Goal: Information Seeking & Learning: Learn about a topic

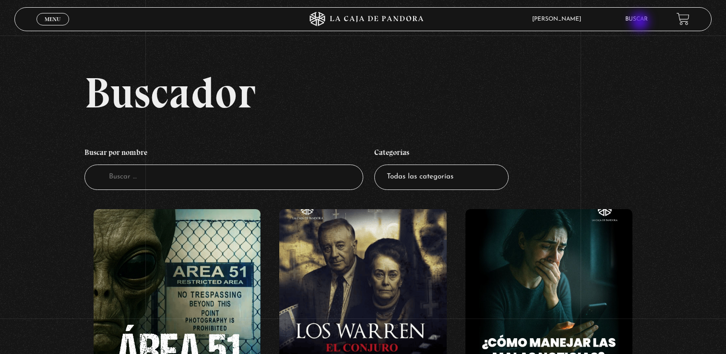
scroll to position [4509, 0]
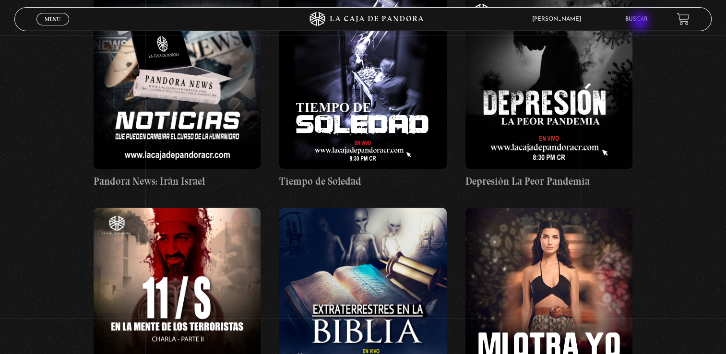
drag, startPoint x: 0, startPoint y: 0, endPoint x: 641, endPoint y: 23, distance: 641.3
click at [641, 23] on li "Buscar" at bounding box center [636, 19] width 23 height 15
click at [643, 20] on link "Buscar" at bounding box center [636, 19] width 23 height 6
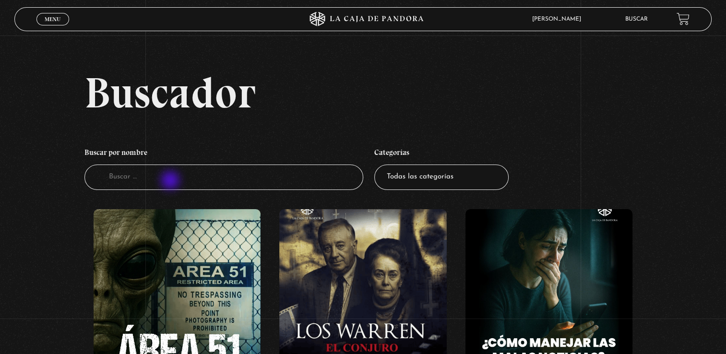
click at [171, 181] on input "Buscador" at bounding box center [223, 177] width 279 height 25
type input "templarios"
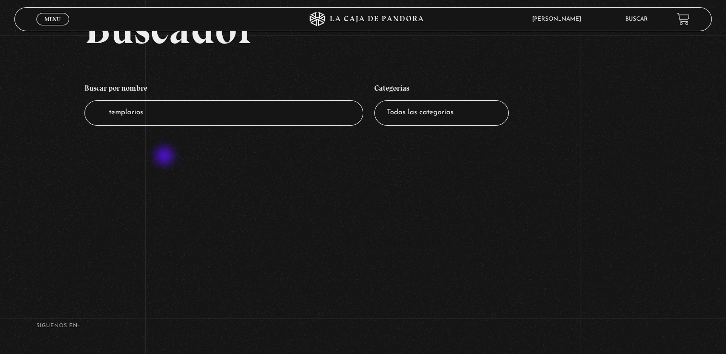
scroll to position [48, 0]
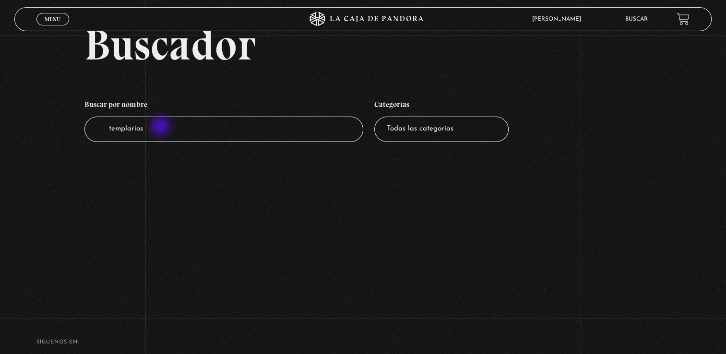
type input "templario"
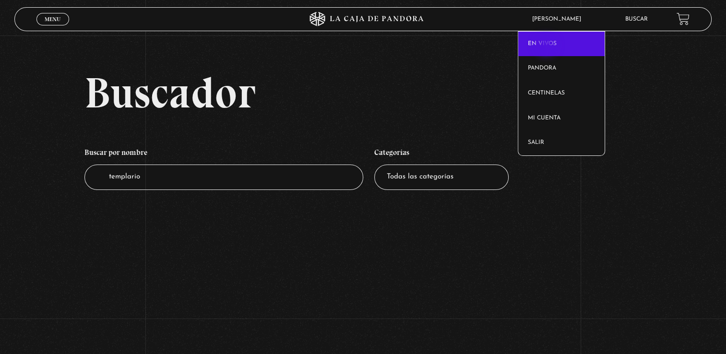
click at [547, 46] on link "En vivos" at bounding box center [561, 44] width 86 height 25
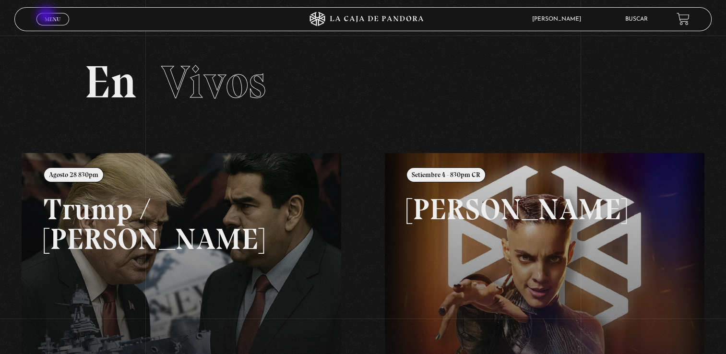
click at [47, 16] on span "Menu" at bounding box center [53, 19] width 16 height 6
click at [61, 22] on link "Menu Cerrar" at bounding box center [52, 19] width 33 height 12
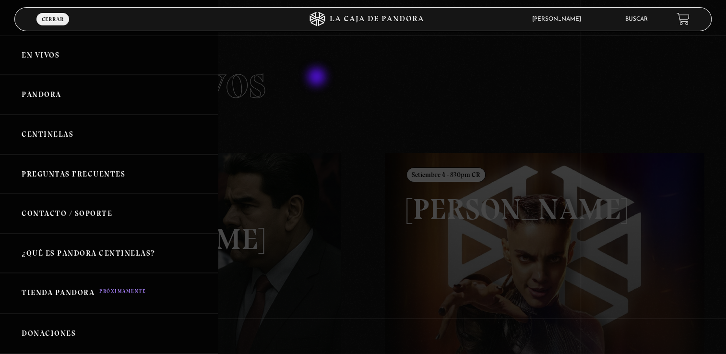
click at [318, 78] on div at bounding box center [363, 177] width 726 height 354
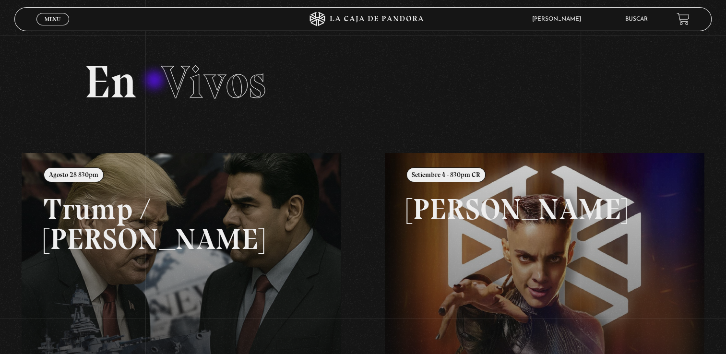
click at [155, 81] on h2 "En Vivos" at bounding box center [362, 82] width 557 height 46
click at [50, 20] on span "Menu" at bounding box center [53, 19] width 16 height 6
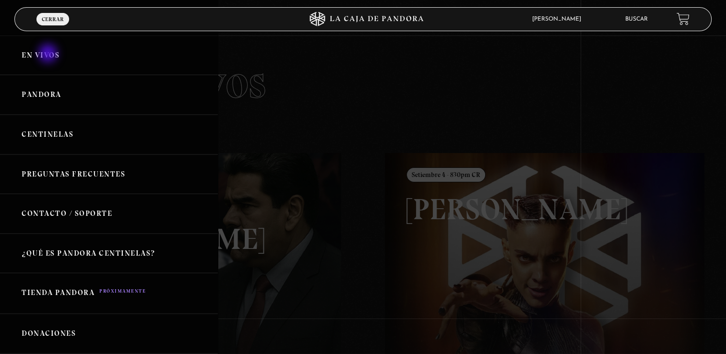
click at [49, 54] on link "En vivos" at bounding box center [109, 55] width 218 height 40
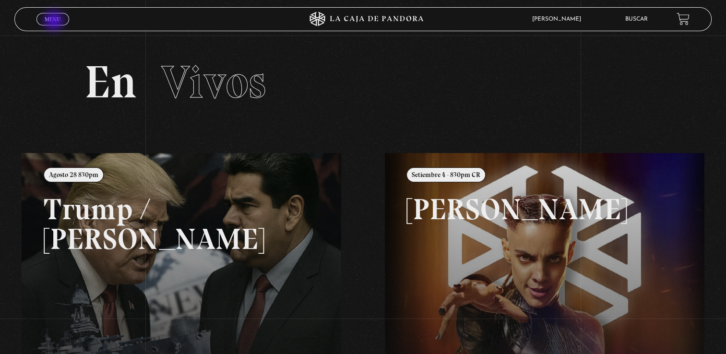
click at [55, 22] on span "Menu" at bounding box center [53, 19] width 16 height 6
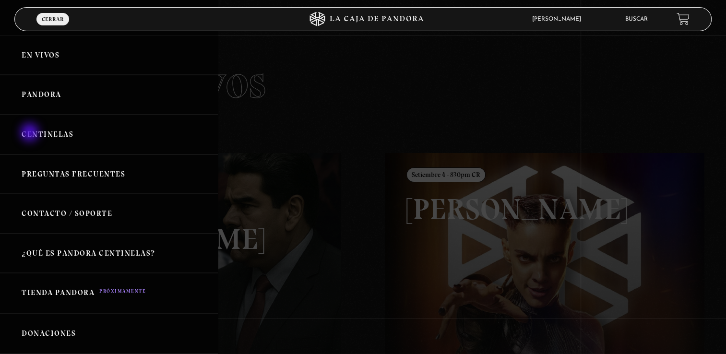
click at [31, 133] on link "Centinelas" at bounding box center [109, 135] width 218 height 40
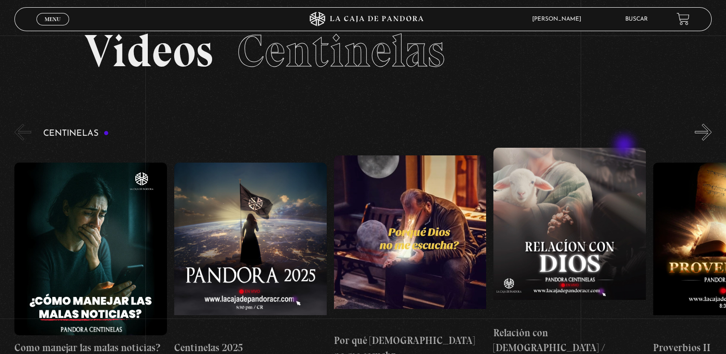
scroll to position [48, 0]
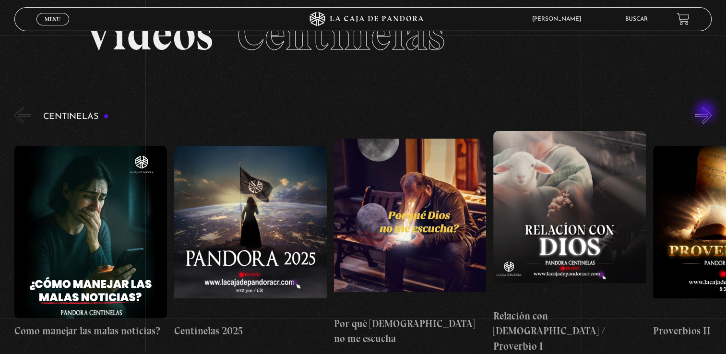
click at [706, 112] on button "»" at bounding box center [703, 115] width 17 height 17
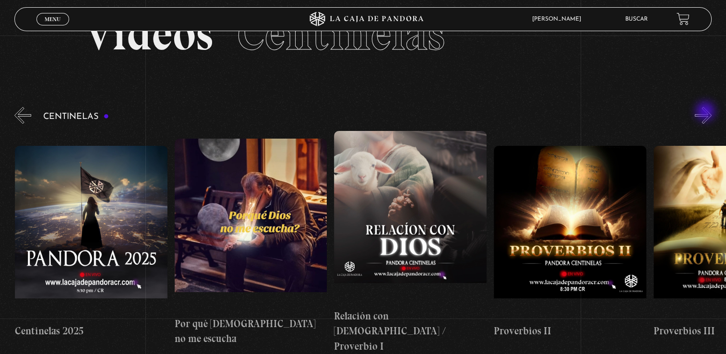
click at [706, 112] on button "»" at bounding box center [703, 115] width 17 height 17
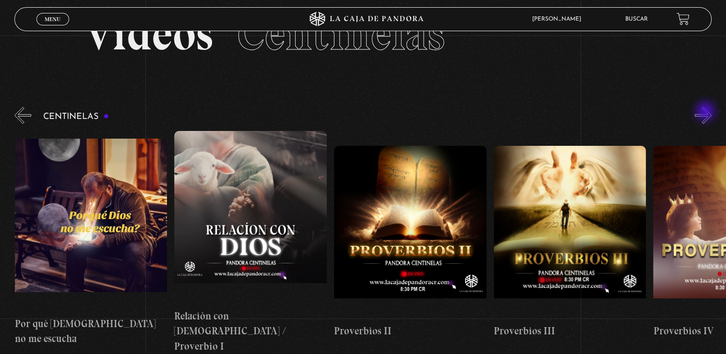
click at [706, 112] on button "»" at bounding box center [703, 115] width 17 height 17
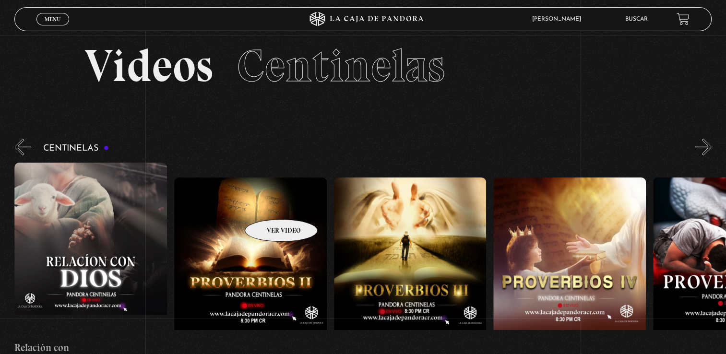
scroll to position [0, 0]
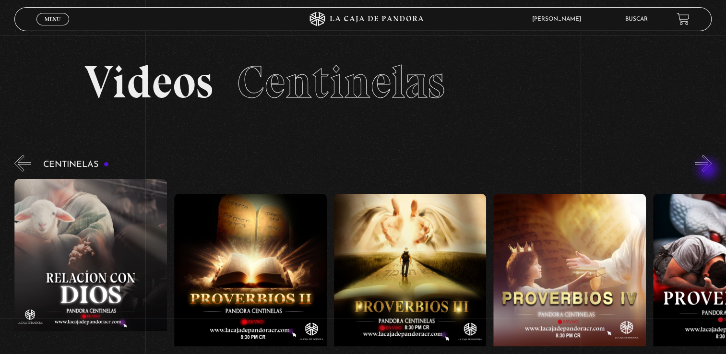
click at [709, 170] on button "»" at bounding box center [703, 163] width 17 height 17
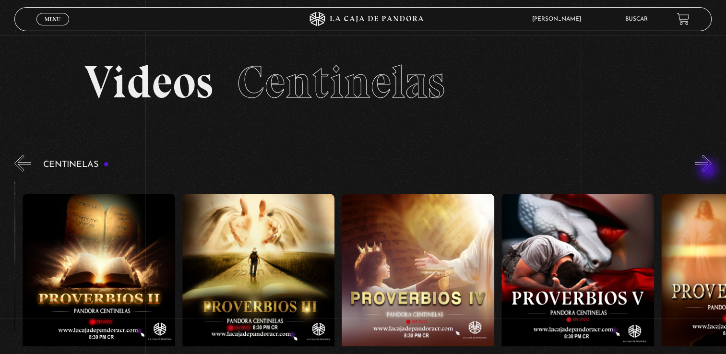
click at [709, 170] on button "»" at bounding box center [703, 163] width 17 height 17
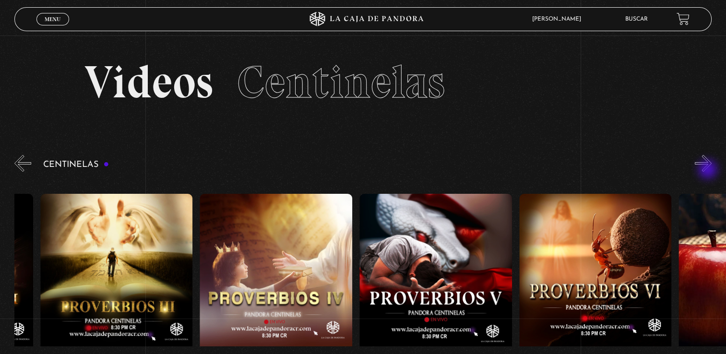
click at [709, 170] on button "»" at bounding box center [703, 163] width 17 height 17
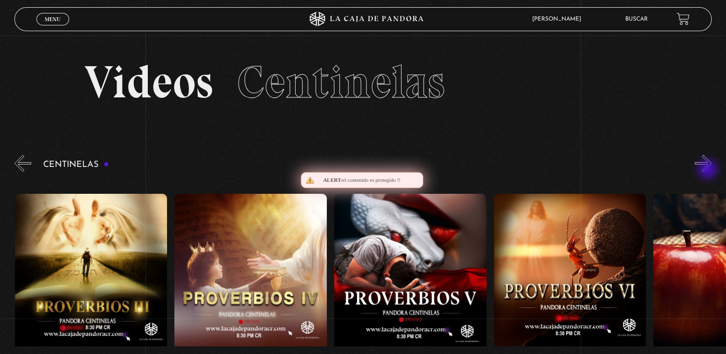
click at [709, 170] on button "»" at bounding box center [703, 163] width 17 height 17
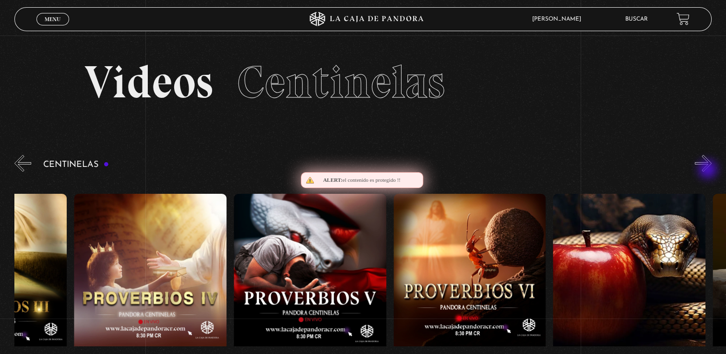
click at [709, 170] on button "»" at bounding box center [703, 163] width 17 height 17
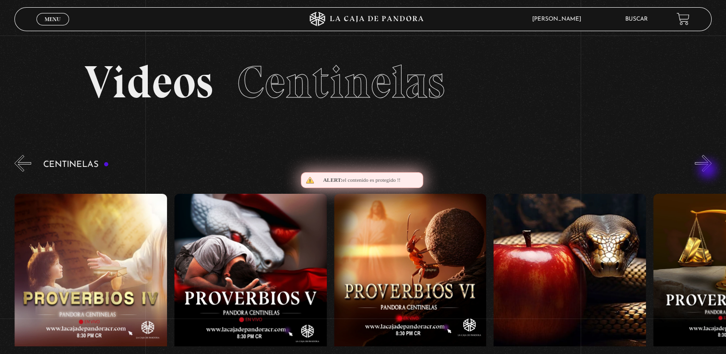
click at [709, 170] on button "»" at bounding box center [703, 163] width 17 height 17
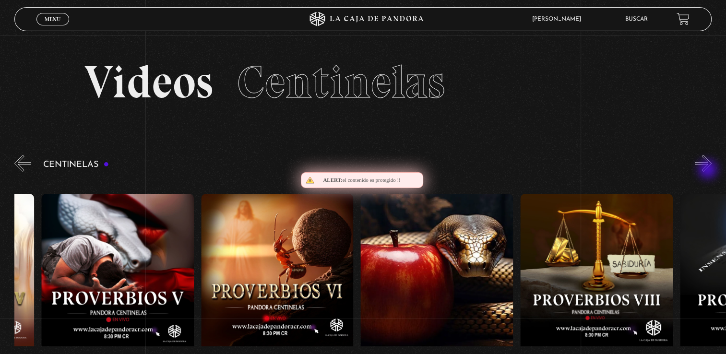
click at [709, 170] on button "»" at bounding box center [703, 163] width 17 height 17
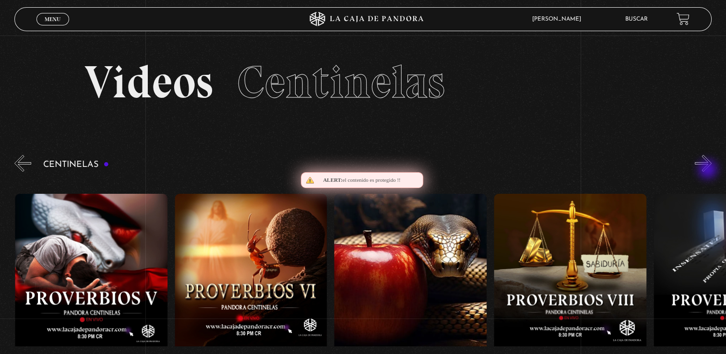
scroll to position [0, 1117]
click at [709, 170] on button "»" at bounding box center [703, 163] width 17 height 17
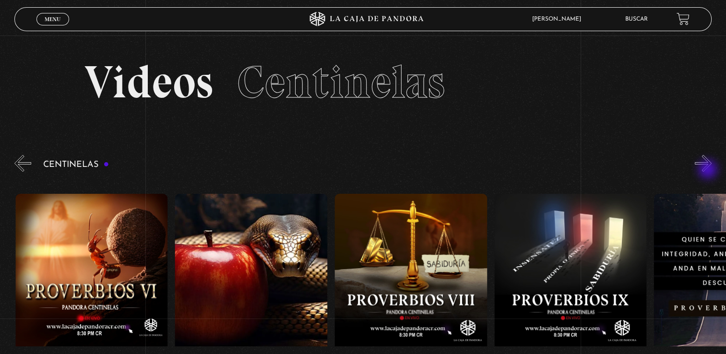
click at [709, 170] on button "»" at bounding box center [703, 163] width 17 height 17
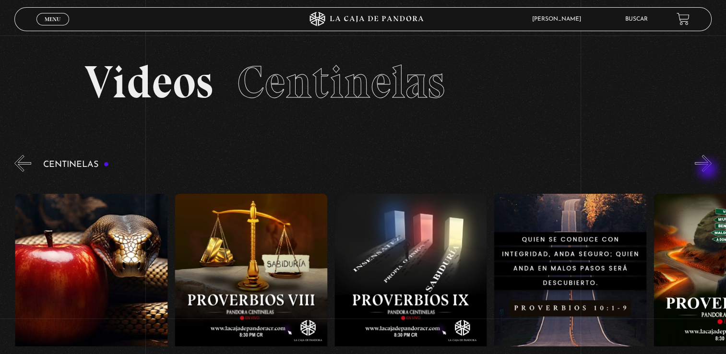
click at [709, 170] on button "»" at bounding box center [703, 163] width 17 height 17
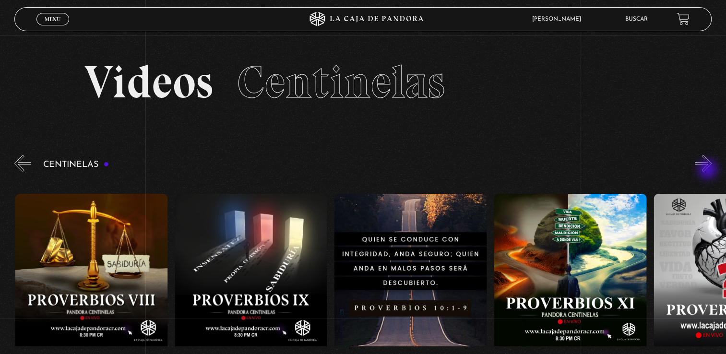
click at [709, 170] on button "»" at bounding box center [703, 163] width 17 height 17
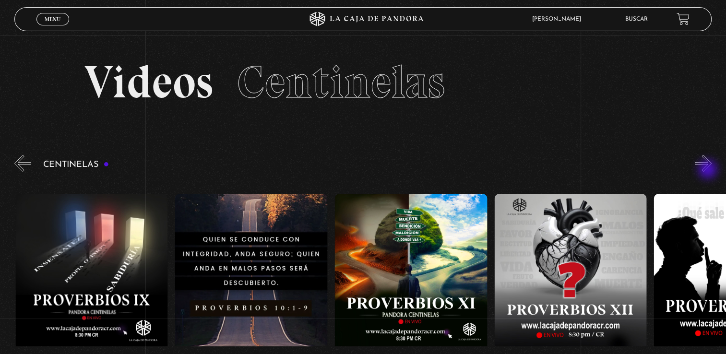
click at [709, 170] on button "»" at bounding box center [703, 163] width 17 height 17
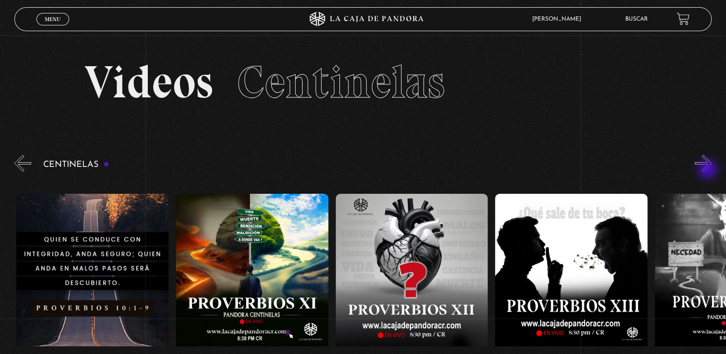
click at [709, 170] on button "»" at bounding box center [703, 163] width 17 height 17
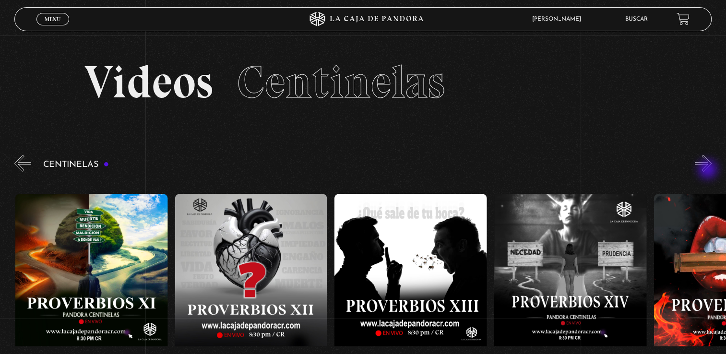
click at [709, 170] on button "»" at bounding box center [703, 163] width 17 height 17
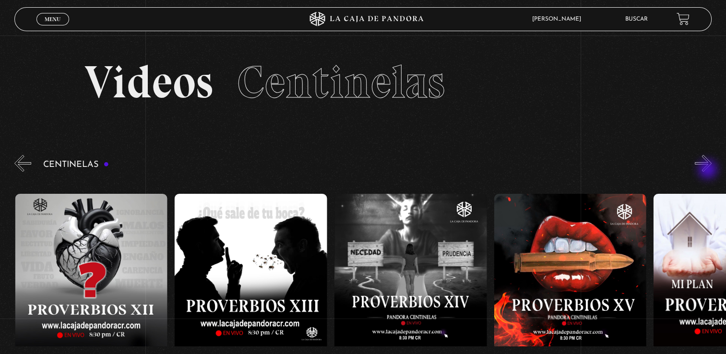
click at [709, 170] on button "»" at bounding box center [703, 163] width 17 height 17
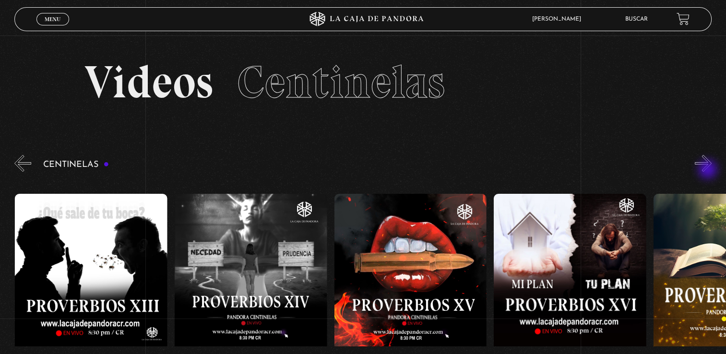
click at [709, 170] on button "»" at bounding box center [703, 163] width 17 height 17
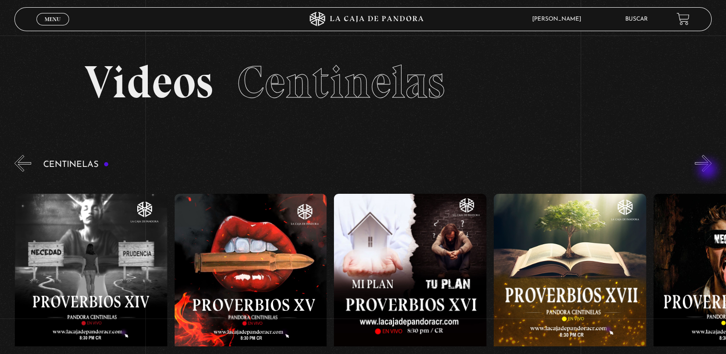
click at [709, 170] on button "»" at bounding box center [703, 163] width 17 height 17
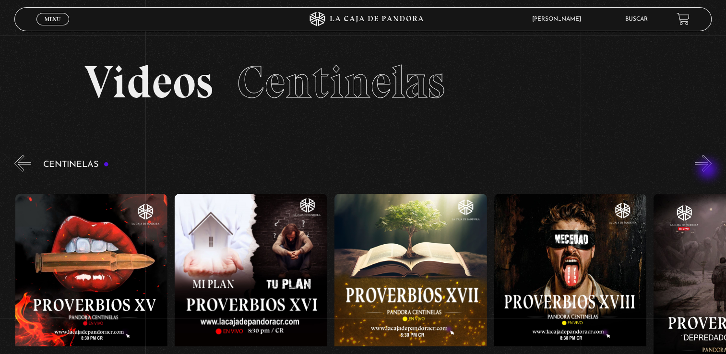
click at [709, 170] on button "»" at bounding box center [703, 163] width 17 height 17
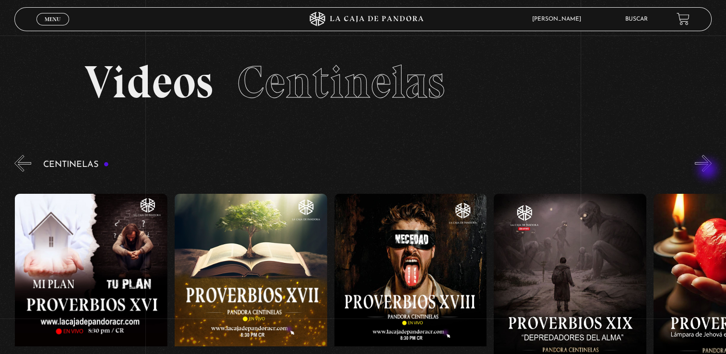
click at [709, 170] on button "»" at bounding box center [703, 163] width 17 height 17
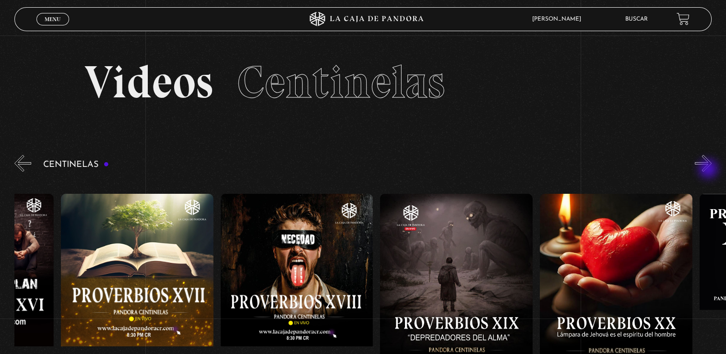
click at [709, 170] on button "»" at bounding box center [703, 163] width 17 height 17
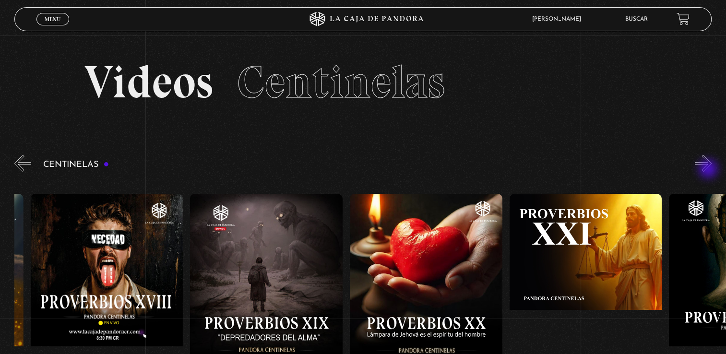
click at [709, 170] on button "»" at bounding box center [703, 163] width 17 height 17
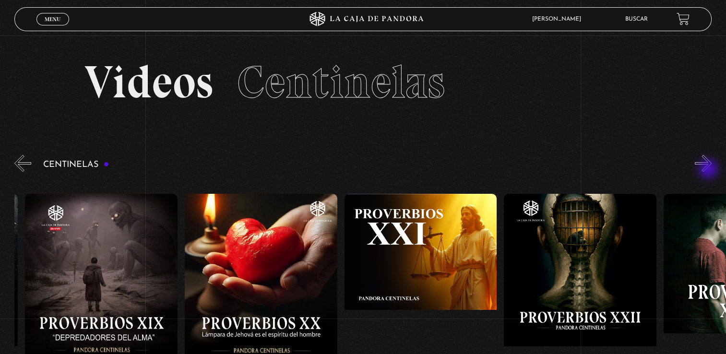
click at [709, 170] on button "»" at bounding box center [703, 163] width 17 height 17
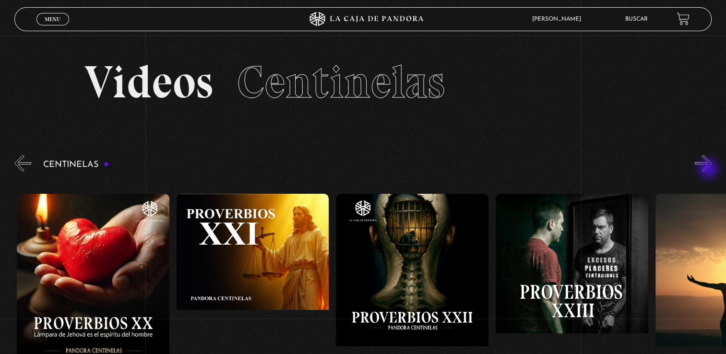
click at [709, 170] on button "»" at bounding box center [703, 163] width 17 height 17
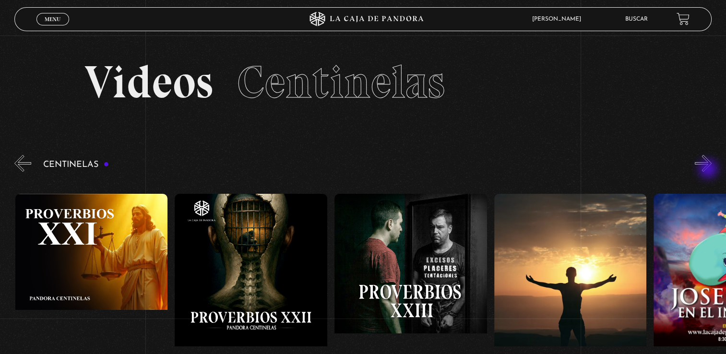
click at [709, 170] on button "»" at bounding box center [703, 163] width 17 height 17
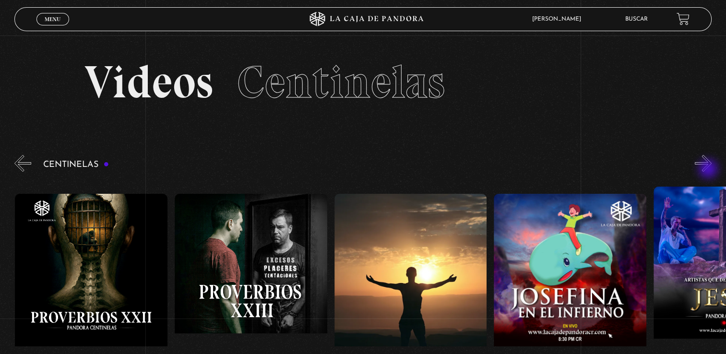
click at [709, 170] on button "»" at bounding box center [703, 163] width 17 height 17
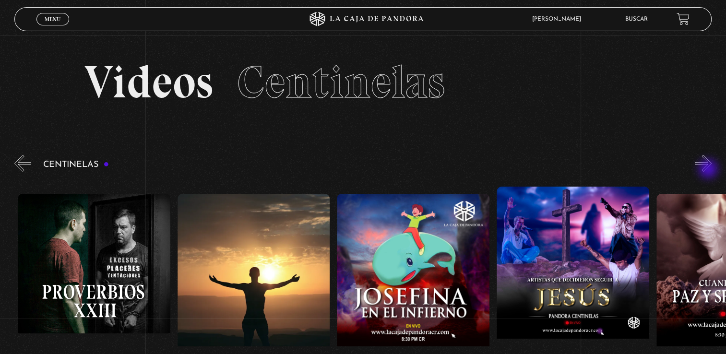
click at [709, 170] on button "»" at bounding box center [703, 163] width 17 height 17
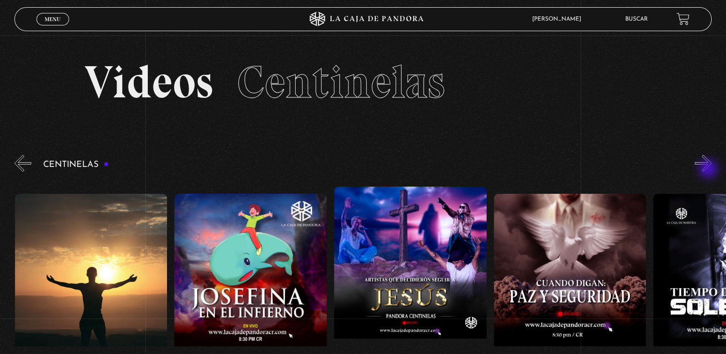
click at [709, 170] on button "»" at bounding box center [703, 163] width 17 height 17
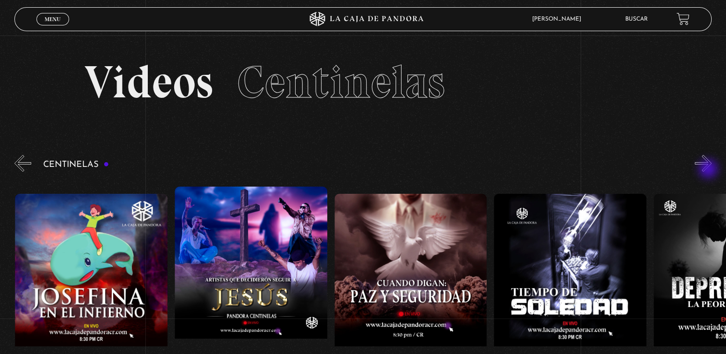
click at [709, 170] on button "»" at bounding box center [703, 163] width 17 height 17
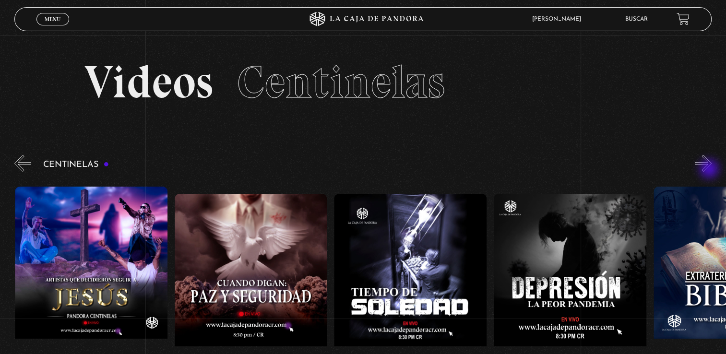
click at [710, 170] on button "»" at bounding box center [703, 163] width 17 height 17
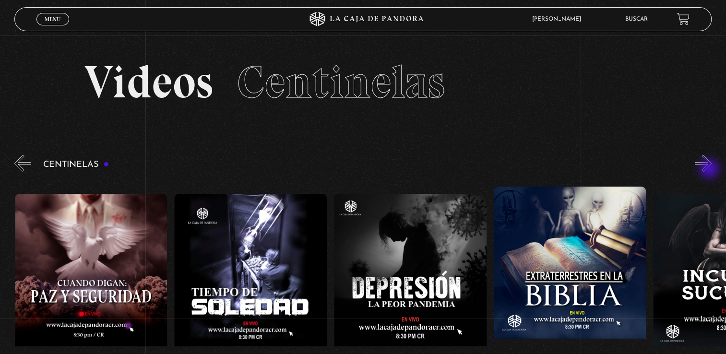
click at [710, 170] on button "»" at bounding box center [703, 163] width 17 height 17
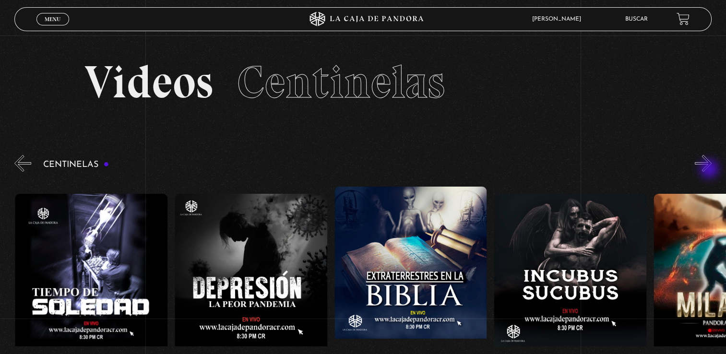
click at [710, 170] on button "»" at bounding box center [703, 163] width 17 height 17
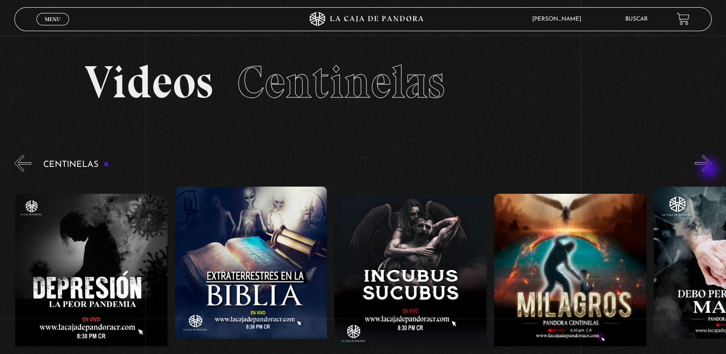
click at [710, 170] on button "»" at bounding box center [703, 163] width 17 height 17
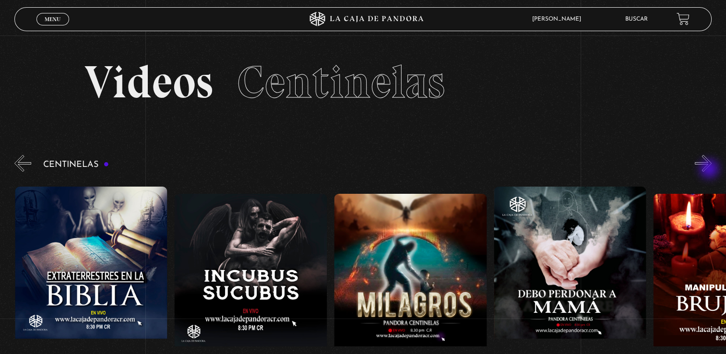
click at [710, 170] on button "»" at bounding box center [703, 163] width 17 height 17
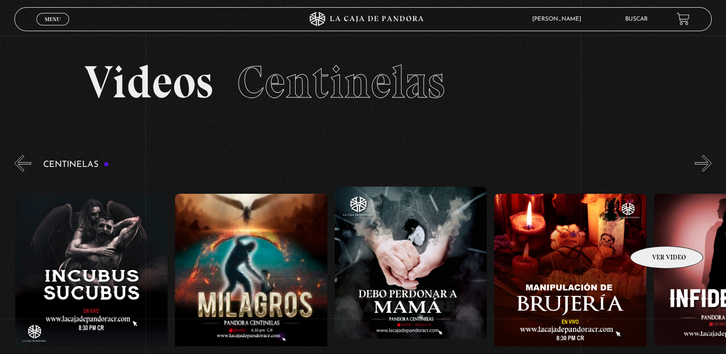
scroll to position [0, 5266]
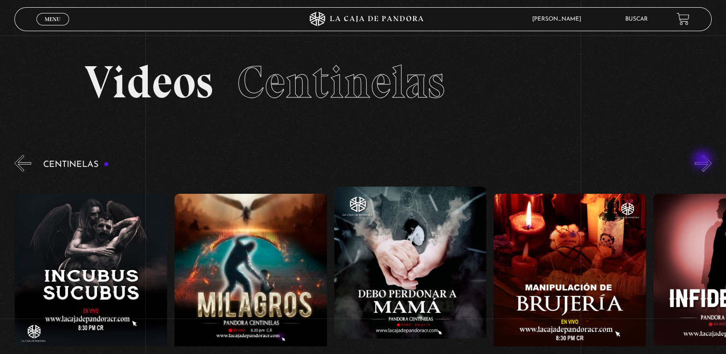
click at [703, 161] on button "»" at bounding box center [703, 163] width 17 height 17
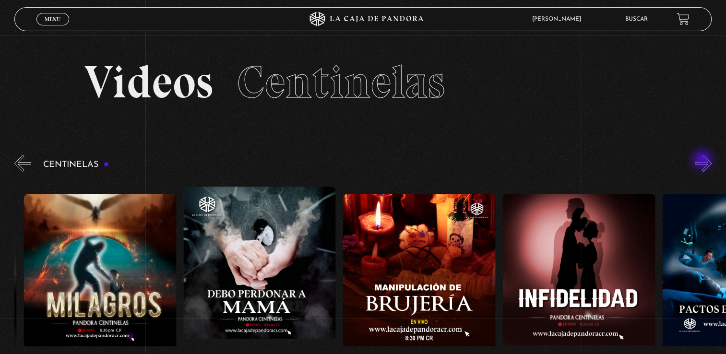
click at [703, 161] on button "»" at bounding box center [703, 163] width 17 height 17
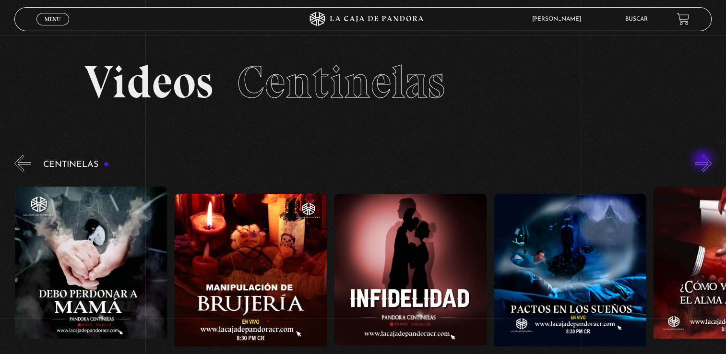
scroll to position [0, 5585]
click at [703, 161] on button "»" at bounding box center [703, 163] width 17 height 17
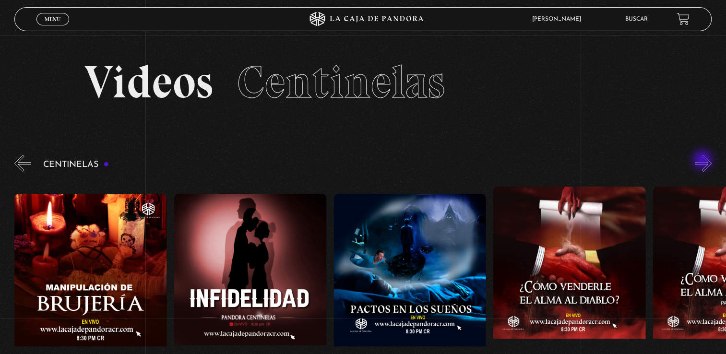
click at [703, 161] on button "»" at bounding box center [703, 163] width 17 height 17
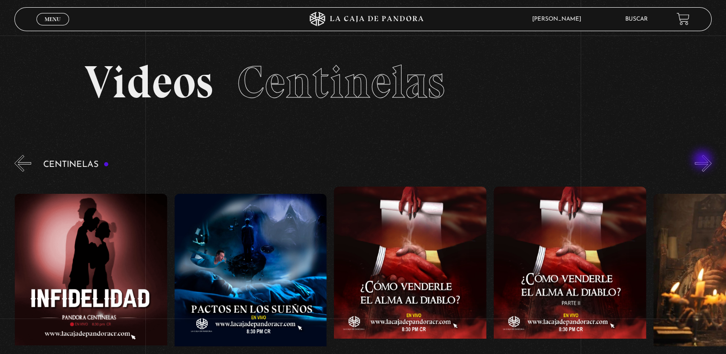
click at [703, 161] on button "»" at bounding box center [703, 163] width 17 height 17
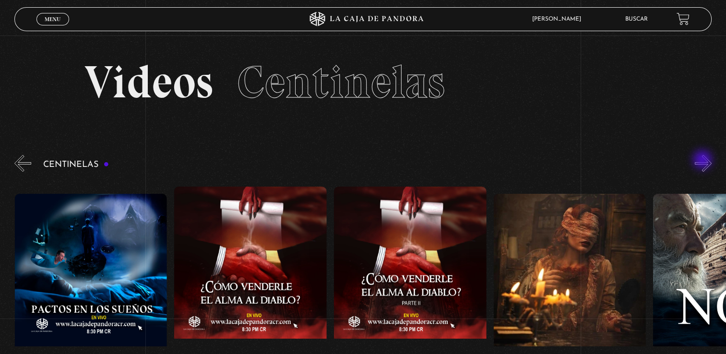
click at [703, 161] on button "»" at bounding box center [703, 163] width 17 height 17
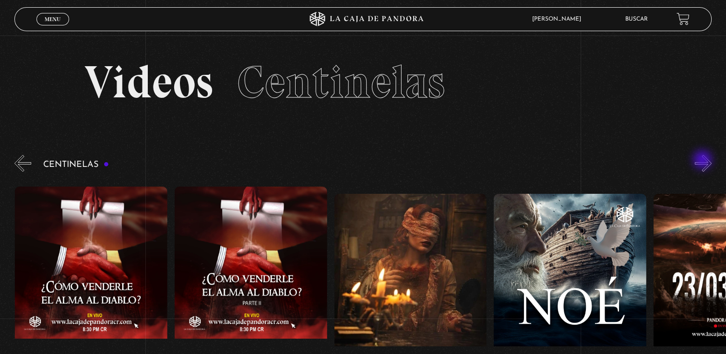
click at [703, 161] on button "»" at bounding box center [703, 163] width 17 height 17
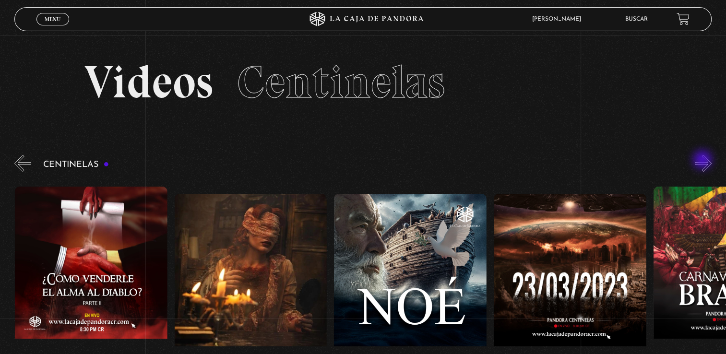
click at [703, 161] on button "»" at bounding box center [703, 163] width 17 height 17
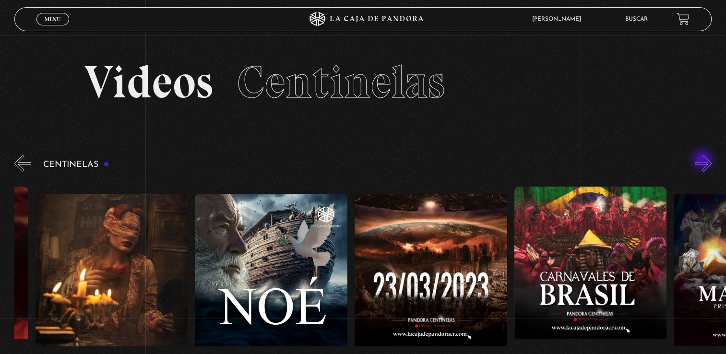
click at [703, 161] on button "»" at bounding box center [703, 163] width 17 height 17
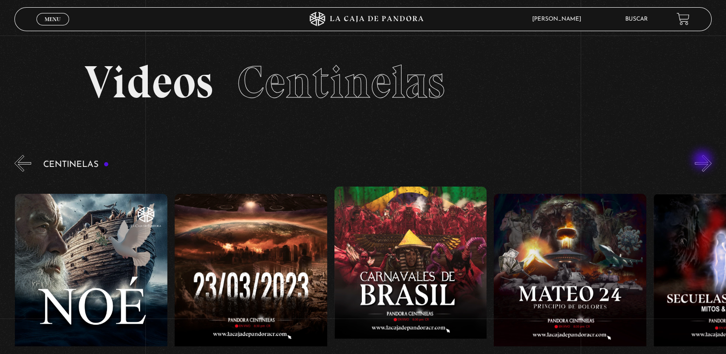
click at [703, 161] on button "»" at bounding box center [703, 163] width 17 height 17
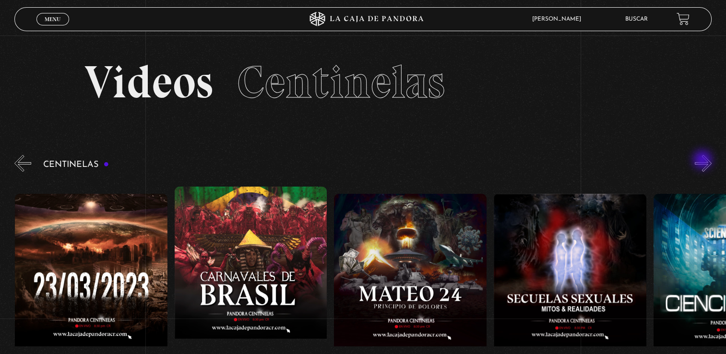
click at [703, 161] on button "»" at bounding box center [703, 163] width 17 height 17
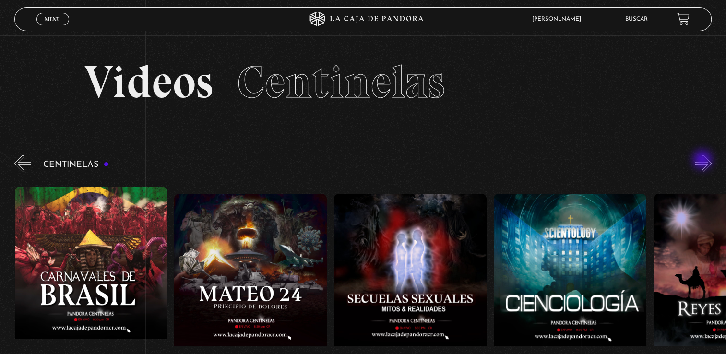
click at [703, 161] on button "»" at bounding box center [703, 163] width 17 height 17
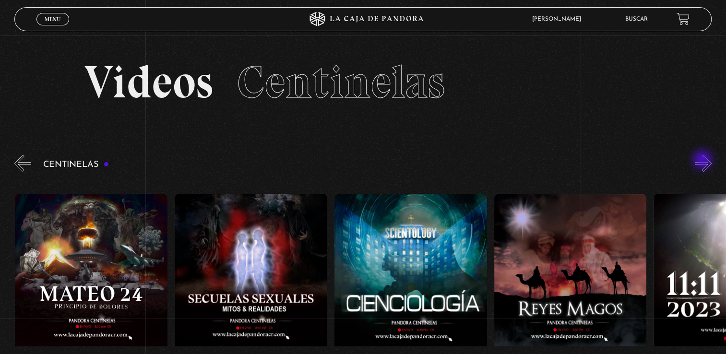
click at [703, 161] on button "»" at bounding box center [703, 163] width 17 height 17
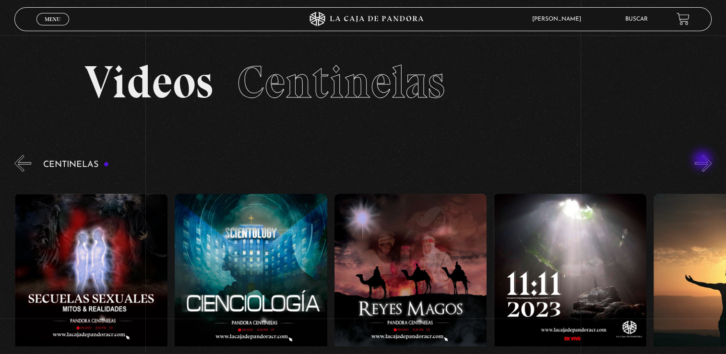
click at [703, 161] on button "»" at bounding box center [703, 163] width 17 height 17
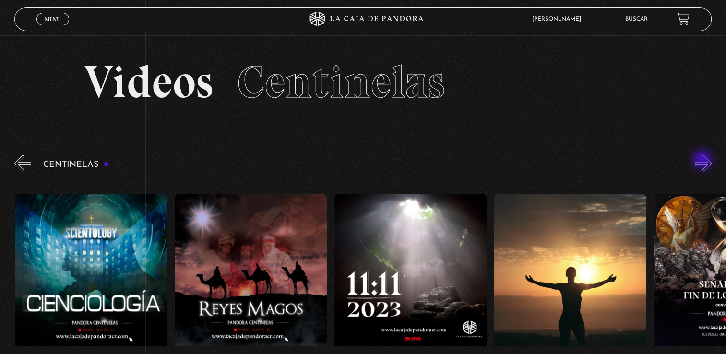
click at [703, 161] on button "»" at bounding box center [703, 163] width 17 height 17
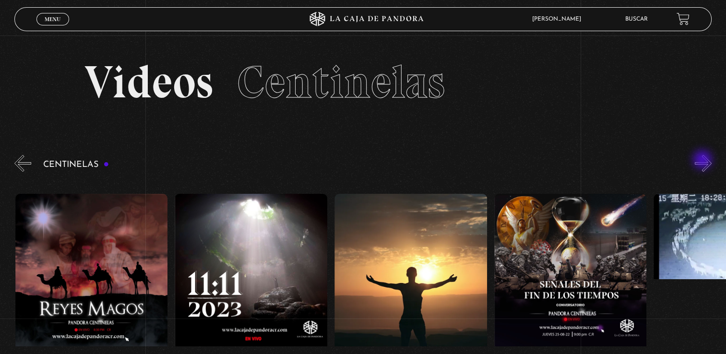
scroll to position [0, 7660]
click at [703, 161] on button "»" at bounding box center [703, 163] width 17 height 17
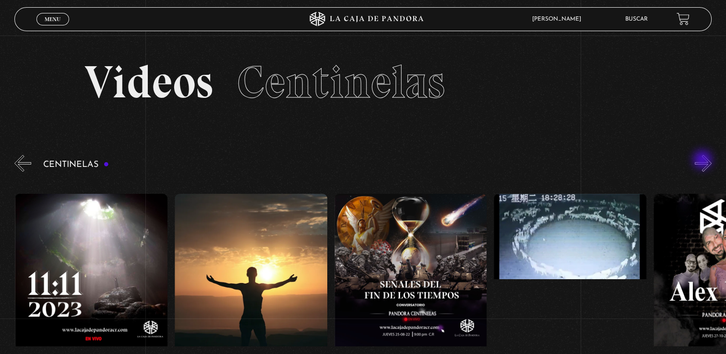
scroll to position [0, 7819]
click at [703, 161] on button "»" at bounding box center [703, 163] width 17 height 17
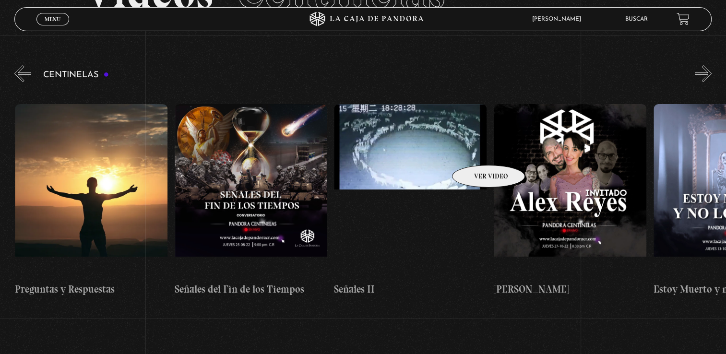
scroll to position [96, 0]
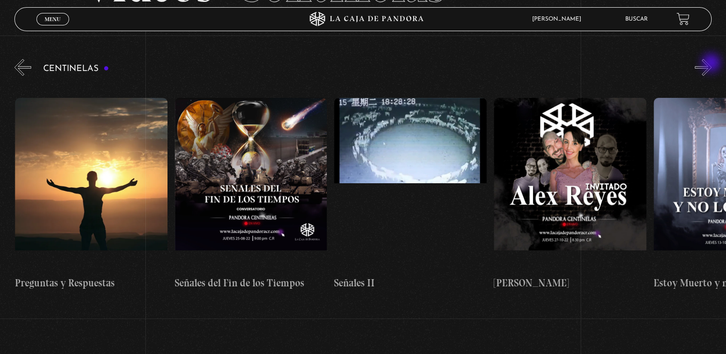
click at [711, 64] on button "»" at bounding box center [703, 67] width 17 height 17
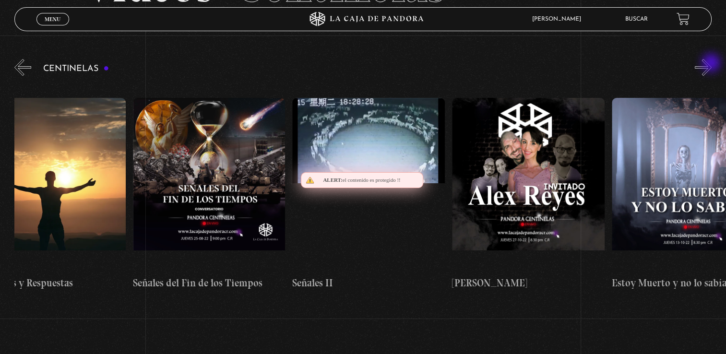
click at [711, 64] on button "»" at bounding box center [703, 67] width 17 height 17
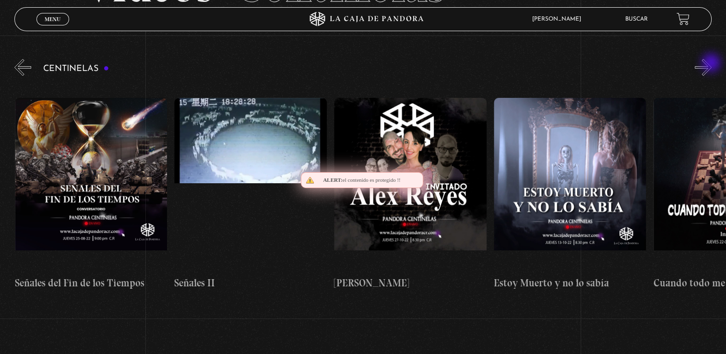
click at [711, 64] on button "»" at bounding box center [703, 67] width 17 height 17
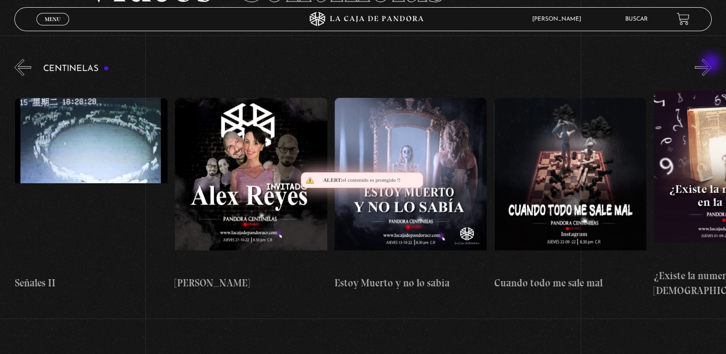
click at [711, 64] on button "»" at bounding box center [703, 67] width 17 height 17
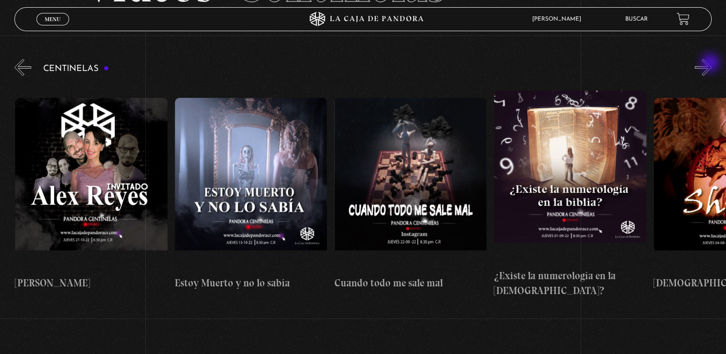
click at [711, 64] on button "»" at bounding box center [703, 67] width 17 height 17
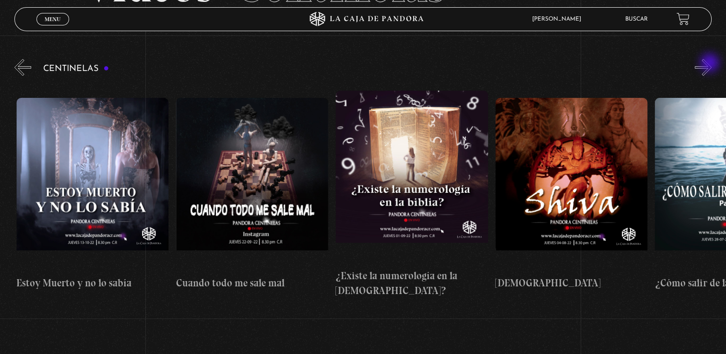
click at [710, 64] on button "»" at bounding box center [703, 67] width 17 height 17
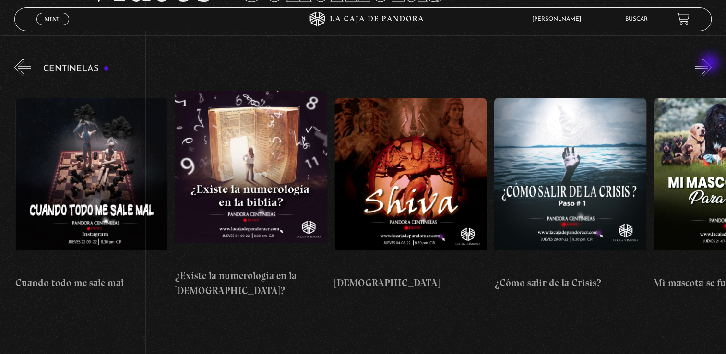
click at [710, 64] on button "»" at bounding box center [703, 67] width 17 height 17
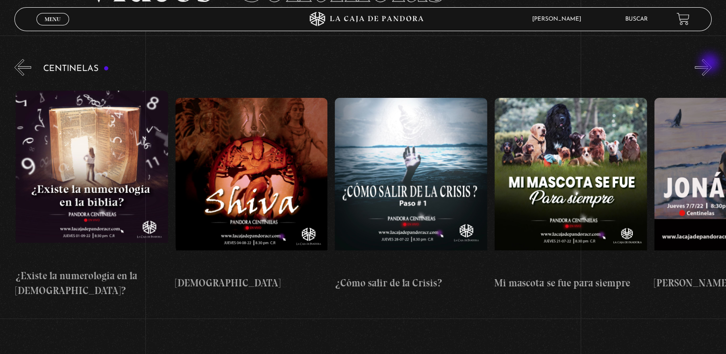
scroll to position [0, 8936]
click at [710, 64] on button "»" at bounding box center [703, 67] width 17 height 17
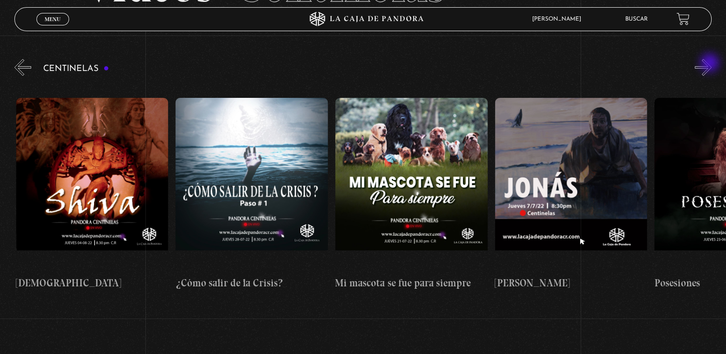
click at [710, 64] on button "»" at bounding box center [703, 67] width 17 height 17
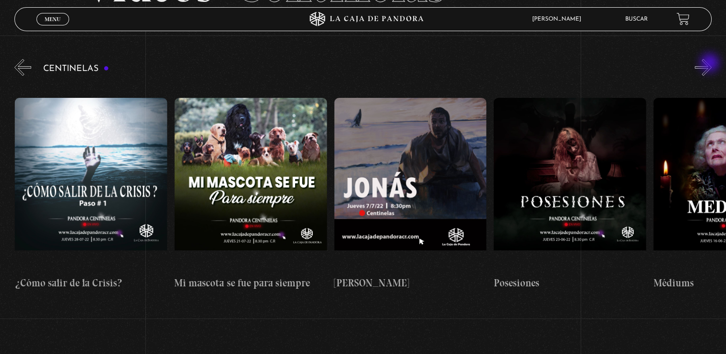
click at [710, 64] on button "»" at bounding box center [703, 67] width 17 height 17
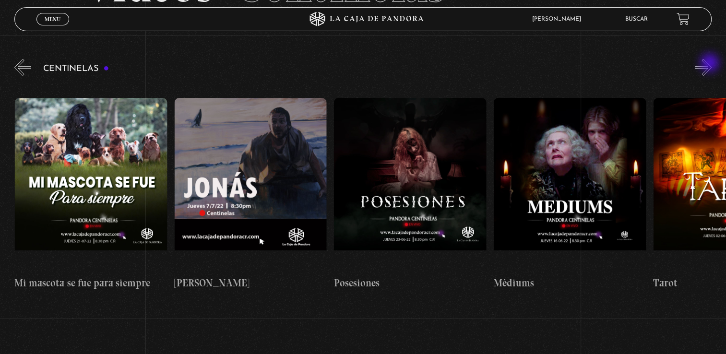
click at [710, 64] on button "»" at bounding box center [703, 67] width 17 height 17
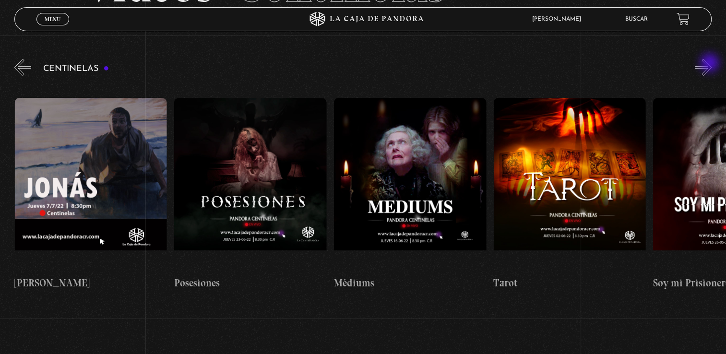
click at [710, 64] on button "»" at bounding box center [703, 67] width 17 height 17
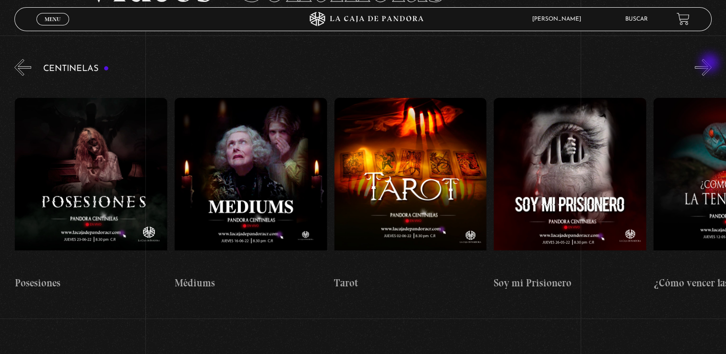
scroll to position [0, 9734]
click at [710, 64] on button "»" at bounding box center [703, 67] width 17 height 17
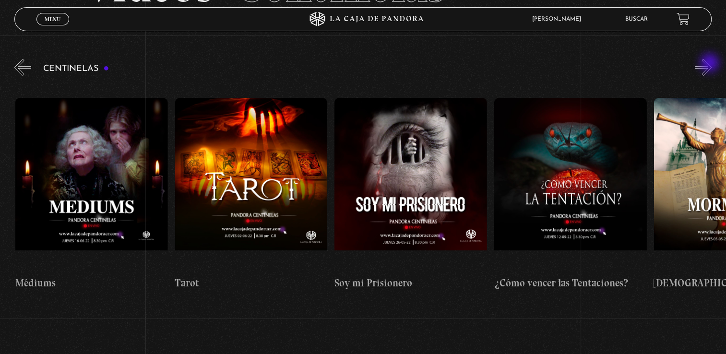
scroll to position [0, 9894]
click at [709, 59] on button "»" at bounding box center [703, 67] width 17 height 17
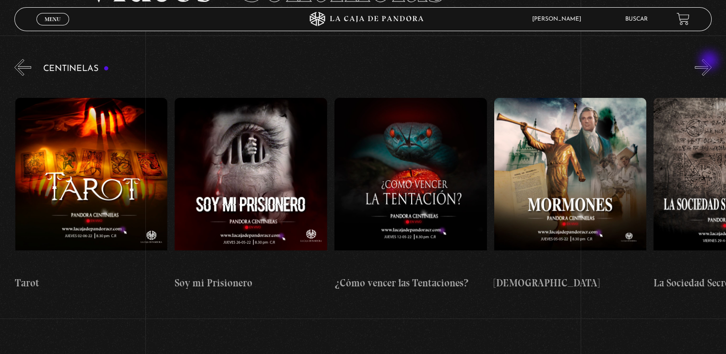
click at [710, 61] on button "»" at bounding box center [703, 67] width 17 height 17
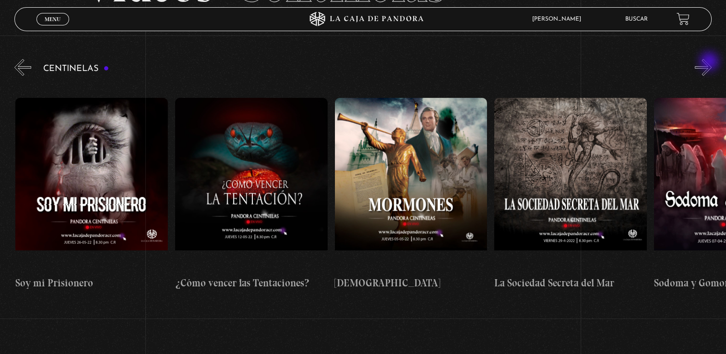
scroll to position [0, 10213]
click at [710, 62] on button "»" at bounding box center [703, 67] width 17 height 17
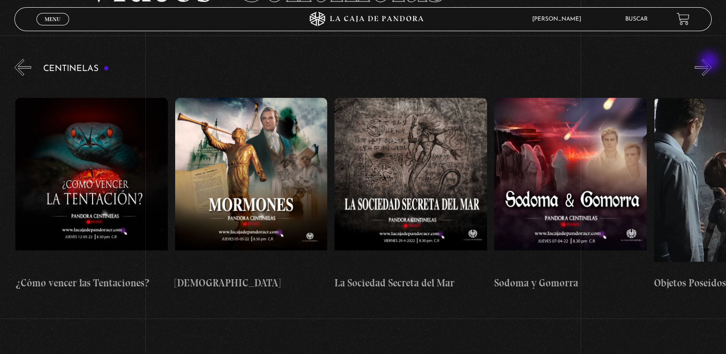
scroll to position [0, 10372]
click at [710, 62] on button "»" at bounding box center [703, 67] width 17 height 17
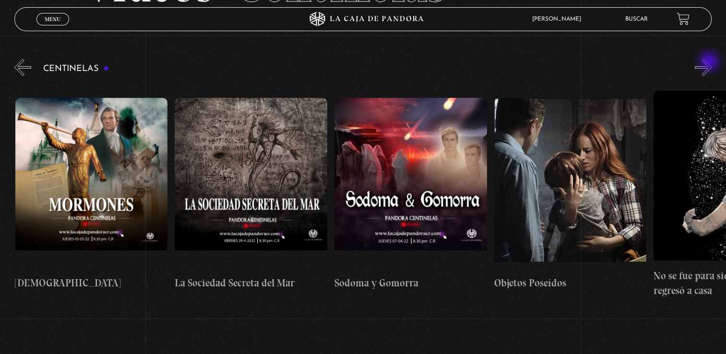
scroll to position [0, 10532]
click at [710, 62] on button "»" at bounding box center [703, 67] width 17 height 17
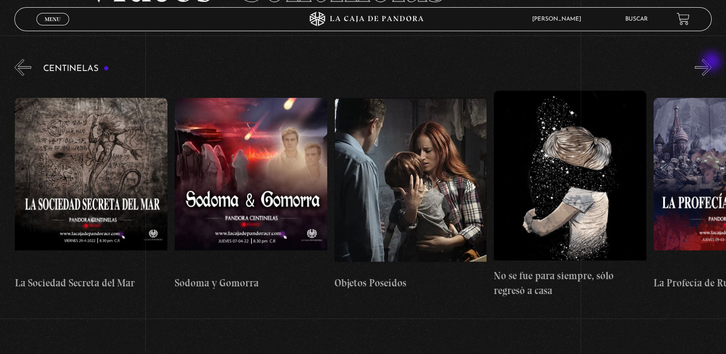
scroll to position [0, 10691]
click at [711, 62] on button "»" at bounding box center [703, 67] width 17 height 17
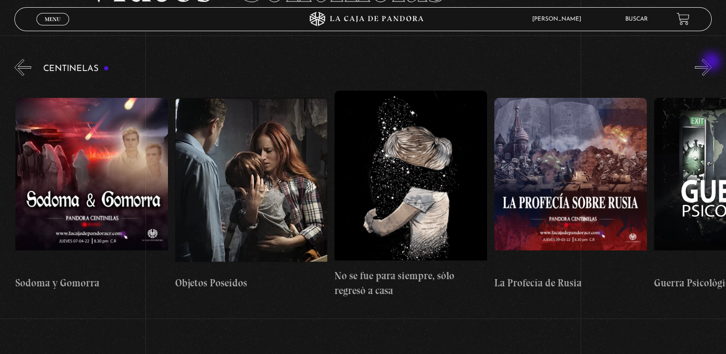
scroll to position [0, 10851]
click at [711, 62] on button "»" at bounding box center [703, 67] width 17 height 17
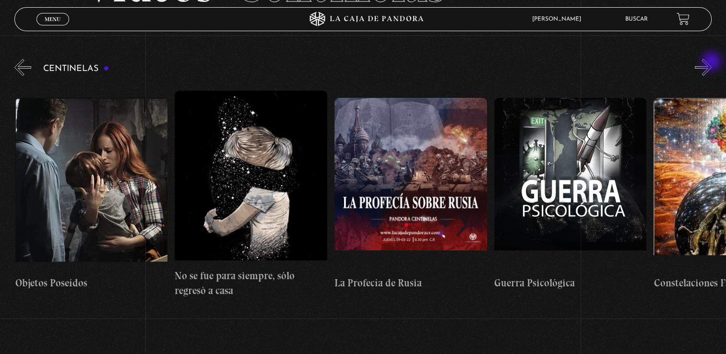
click at [711, 62] on button "»" at bounding box center [703, 67] width 17 height 17
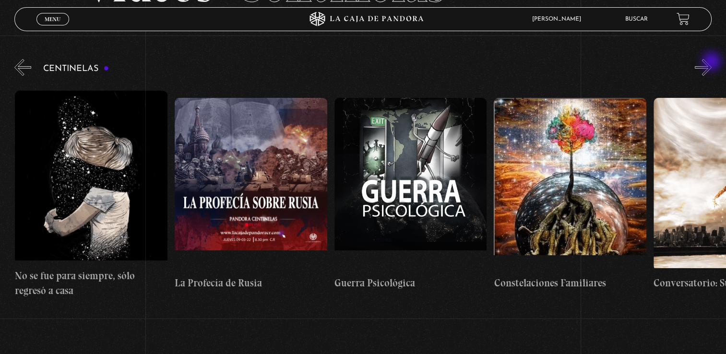
click at [711, 62] on button "»" at bounding box center [703, 67] width 17 height 17
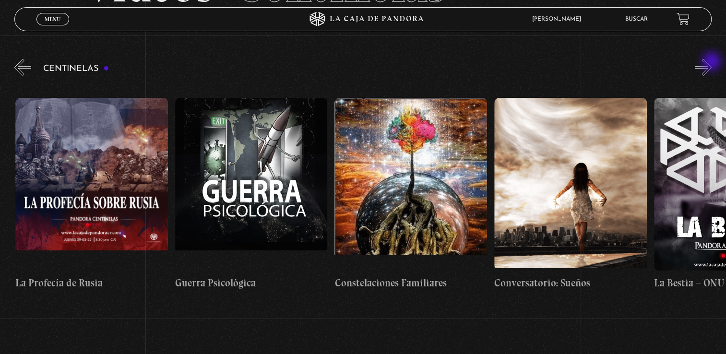
scroll to position [0, 11330]
click at [711, 62] on button "»" at bounding box center [703, 67] width 17 height 17
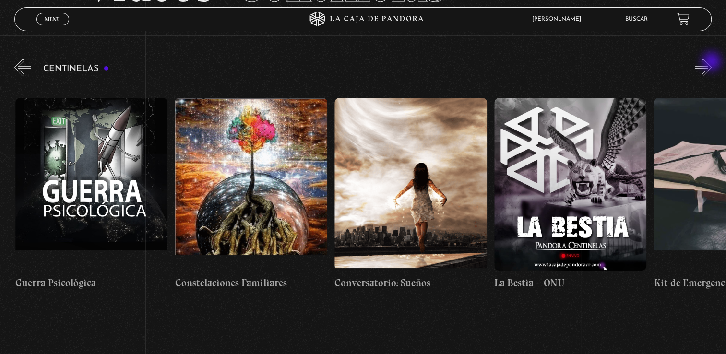
scroll to position [0, 11490]
click at [711, 62] on button "»" at bounding box center [703, 67] width 17 height 17
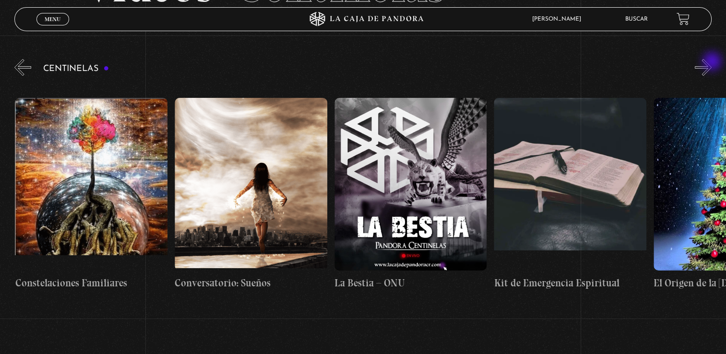
click at [711, 62] on button "»" at bounding box center [703, 67] width 17 height 17
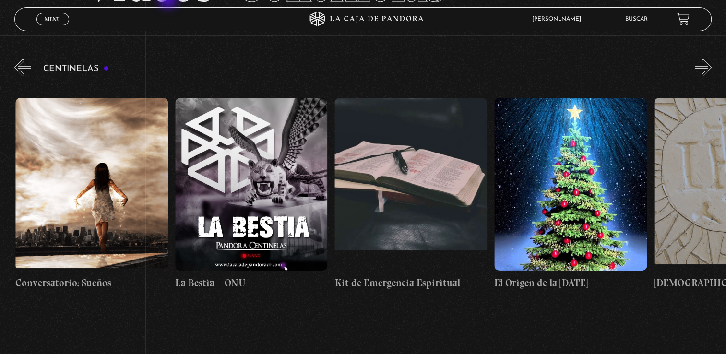
scroll to position [0, 11809]
click at [710, 69] on button "»" at bounding box center [703, 67] width 17 height 17
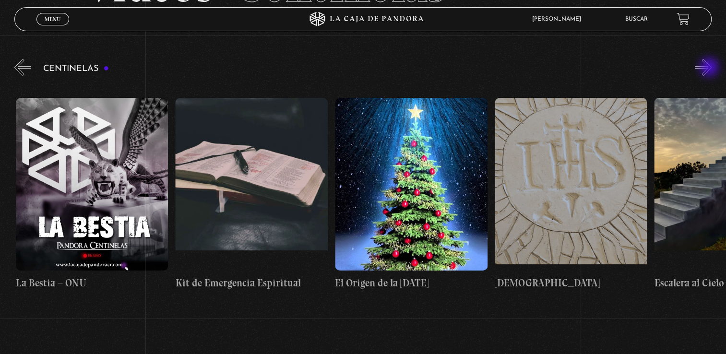
click at [710, 68] on button "»" at bounding box center [703, 67] width 17 height 17
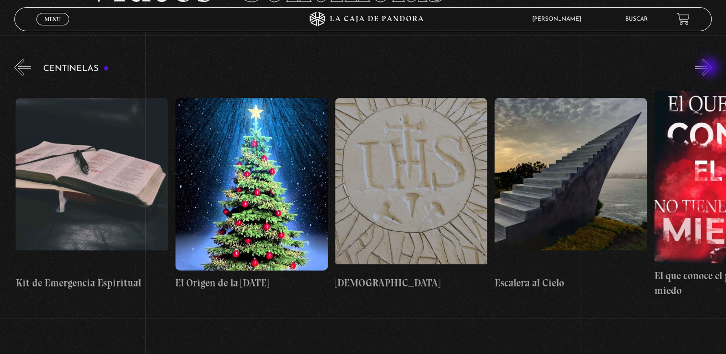
scroll to position [0, 12128]
click at [709, 66] on button "»" at bounding box center [703, 67] width 17 height 17
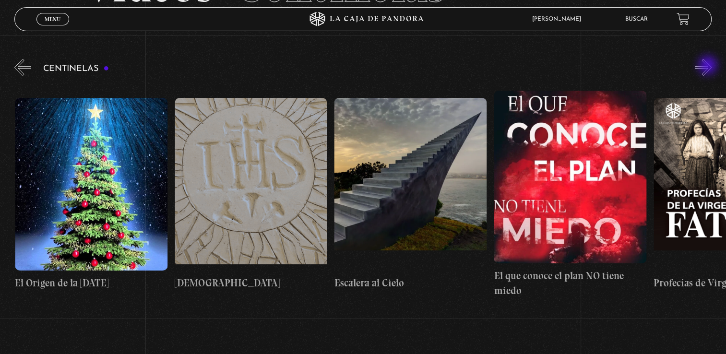
click at [709, 66] on button "»" at bounding box center [703, 67] width 17 height 17
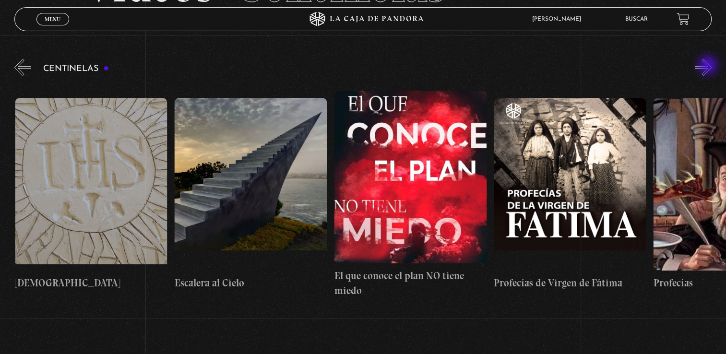
click at [709, 66] on button "»" at bounding box center [703, 67] width 17 height 17
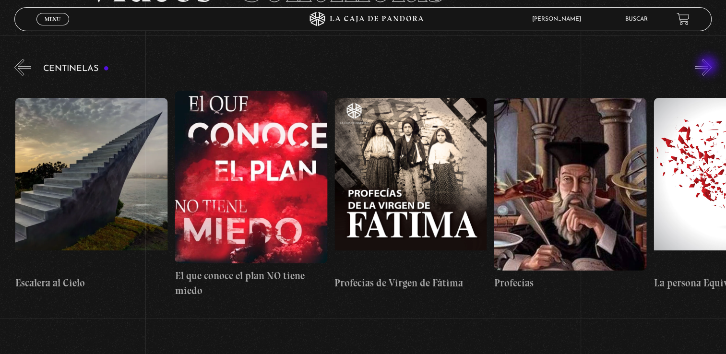
click at [709, 66] on button "»" at bounding box center [703, 67] width 17 height 17
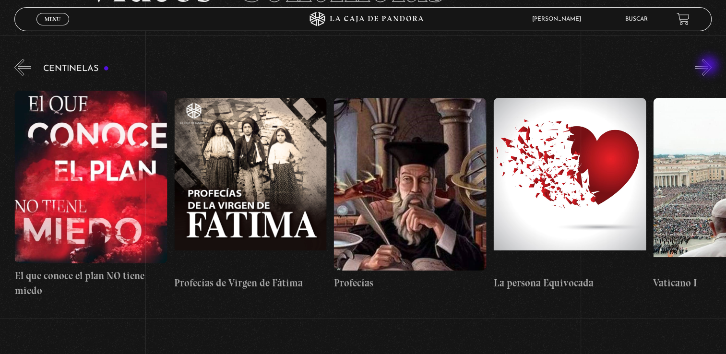
click at [709, 66] on button "»" at bounding box center [703, 67] width 17 height 17
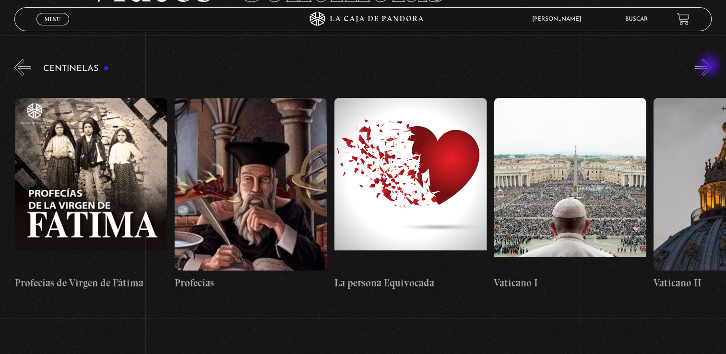
click at [710, 66] on button "»" at bounding box center [703, 67] width 17 height 17
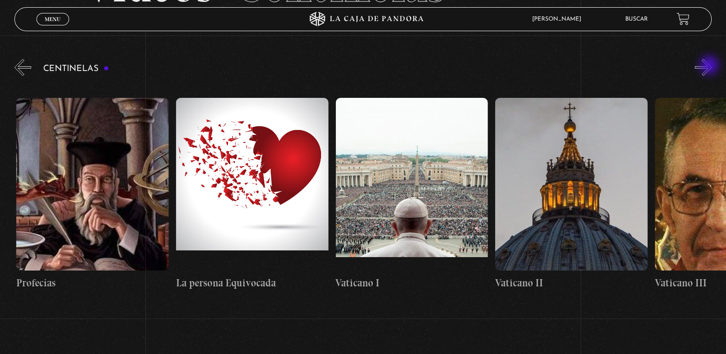
scroll to position [0, 13085]
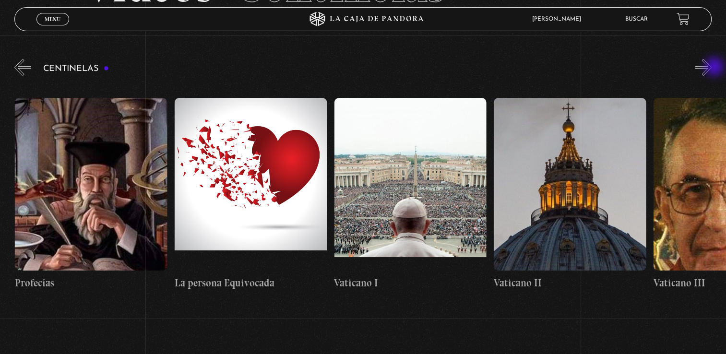
click at [711, 68] on button "»" at bounding box center [703, 67] width 17 height 17
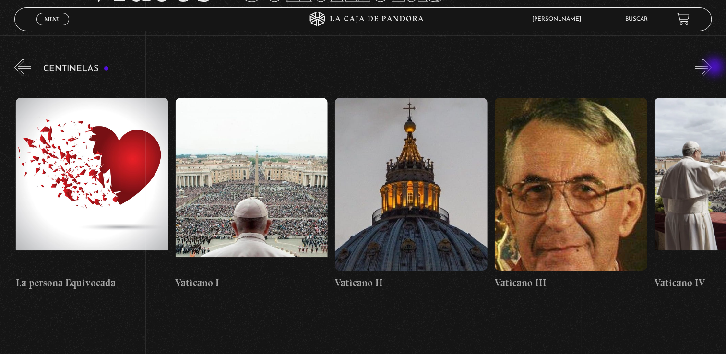
click at [711, 68] on button "»" at bounding box center [703, 67] width 17 height 17
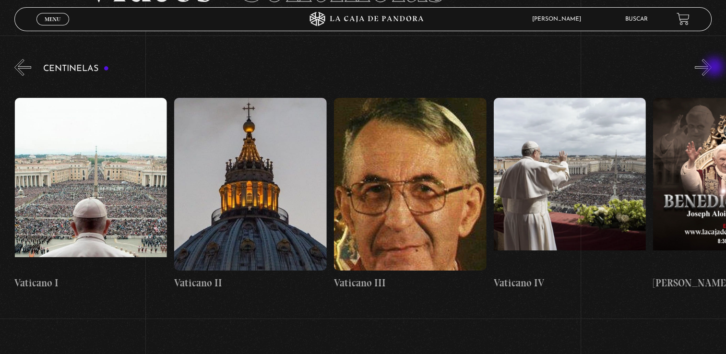
click at [711, 68] on button "»" at bounding box center [703, 67] width 17 height 17
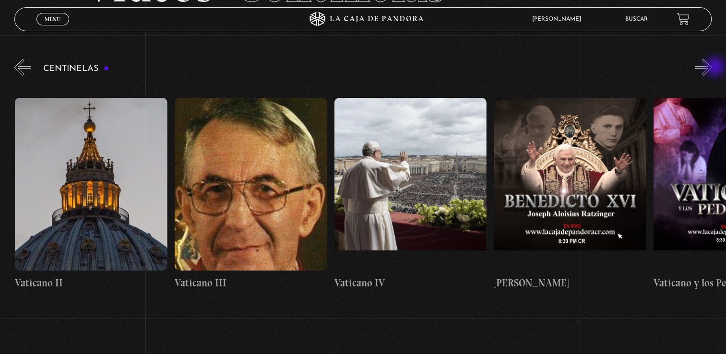
click at [711, 68] on button "»" at bounding box center [703, 67] width 17 height 17
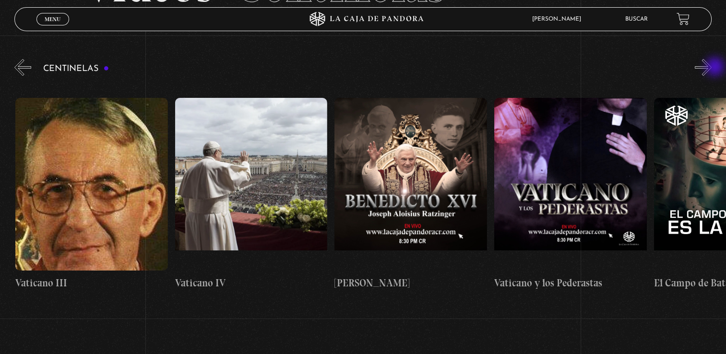
scroll to position [0, 13724]
click at [711, 68] on button "»" at bounding box center [703, 67] width 17 height 17
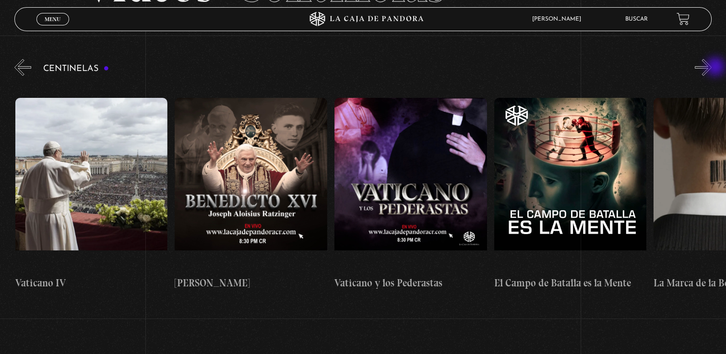
scroll to position [0, 13883]
click at [711, 68] on button "»" at bounding box center [703, 67] width 17 height 17
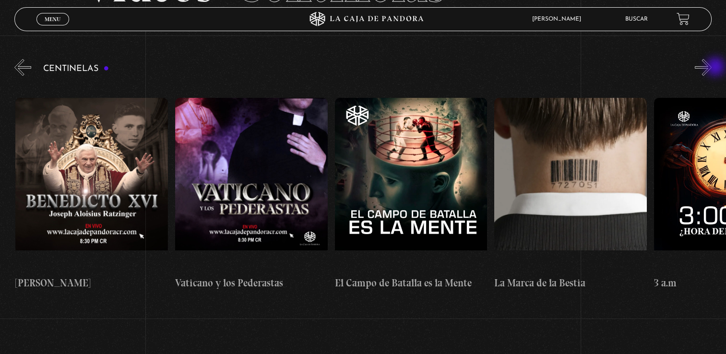
scroll to position [0, 14043]
click at [711, 68] on button "»" at bounding box center [703, 67] width 17 height 17
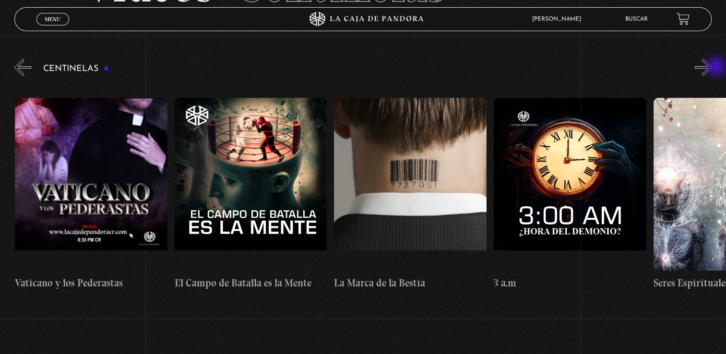
click at [711, 68] on button "»" at bounding box center [703, 67] width 17 height 17
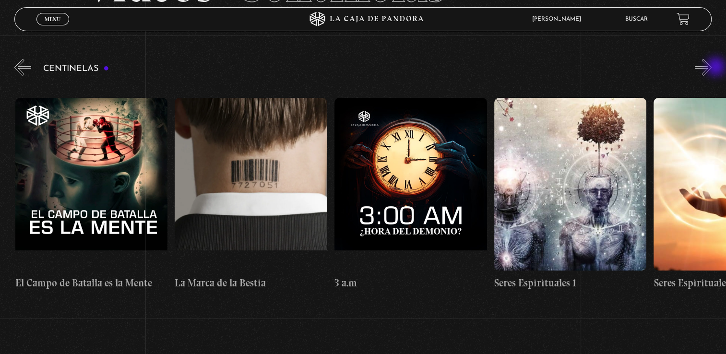
scroll to position [0, 14362]
click at [711, 68] on button "»" at bounding box center [703, 67] width 17 height 17
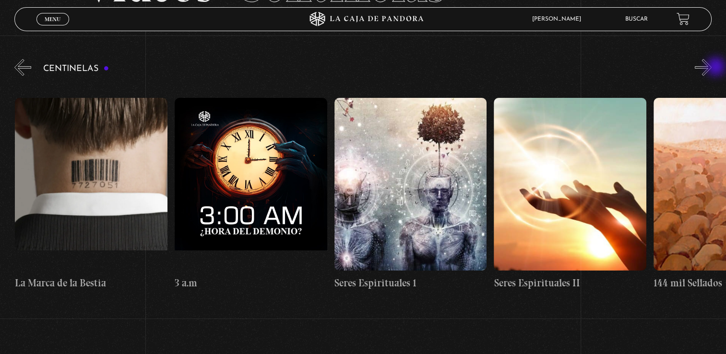
click at [711, 68] on button "»" at bounding box center [703, 67] width 17 height 17
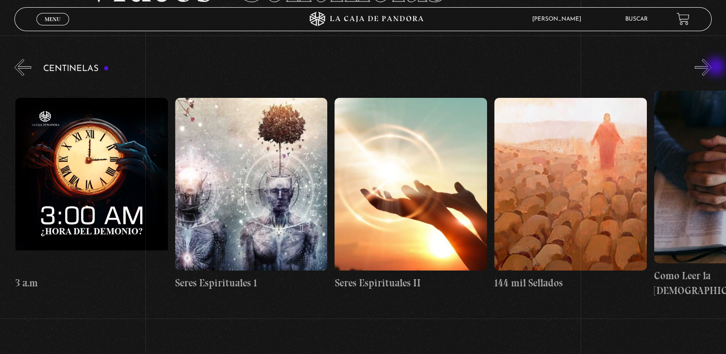
scroll to position [0, 14681]
